Goal: Information Seeking & Learning: Learn about a topic

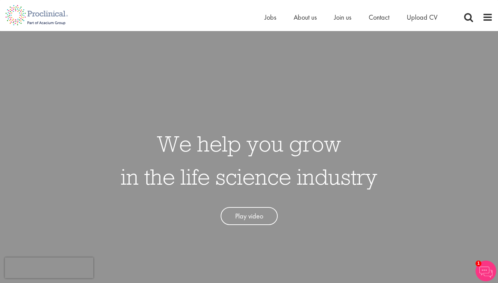
click at [270, 23] on div "Home Jobs About us Join us Contact Upload CV" at bounding box center [359, 19] width 190 height 14
click at [271, 20] on span "Jobs" at bounding box center [270, 17] width 12 height 9
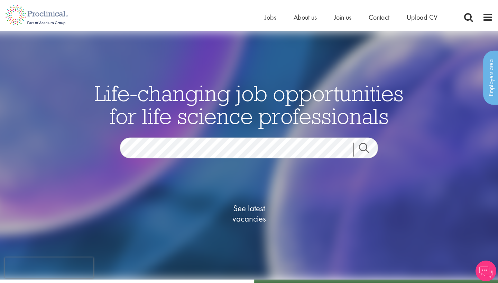
scroll to position [104, 0]
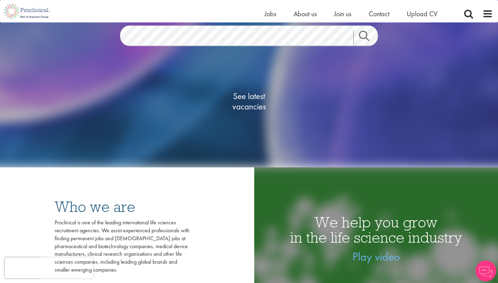
click at [256, 112] on span "See latest vacancies" at bounding box center [248, 101] width 69 height 21
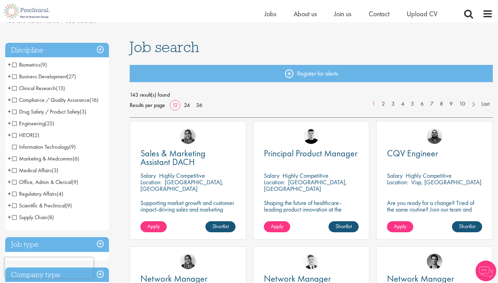
scroll to position [50, 0]
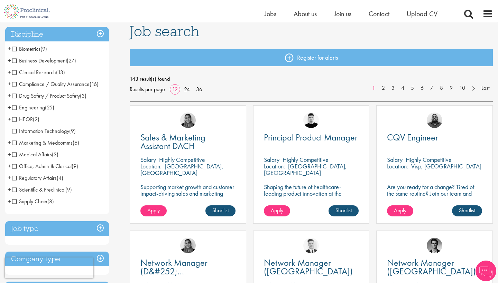
click at [41, 72] on span "Clinical Research" at bounding box center [34, 72] width 44 height 7
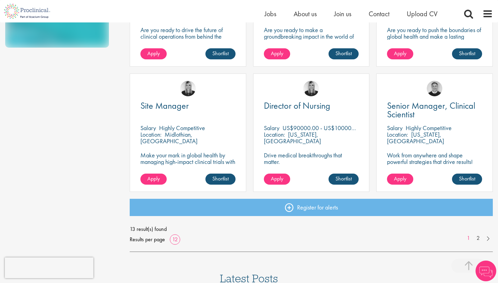
scroll to position [463, 0]
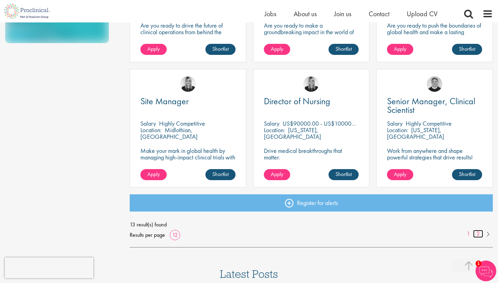
click at [477, 235] on link "2" at bounding box center [478, 234] width 10 height 8
